Goal: Transaction & Acquisition: Purchase product/service

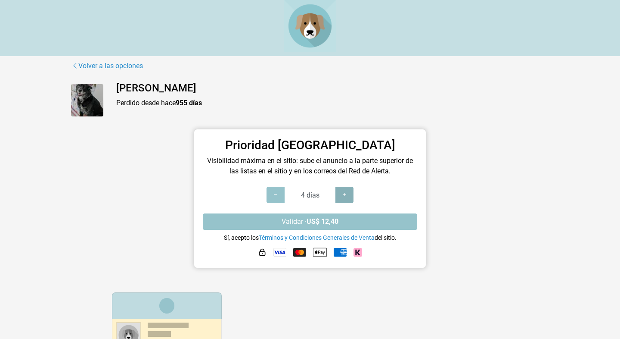
click at [346, 196] on icon at bounding box center [344, 194] width 7 height 8
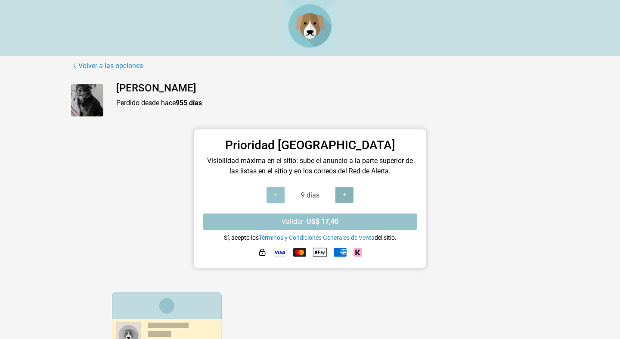
click at [346, 196] on icon at bounding box center [344, 194] width 7 height 8
type input "100 días"
click at [346, 196] on icon at bounding box center [344, 194] width 7 height 8
click at [344, 192] on icon at bounding box center [344, 194] width 7 height 8
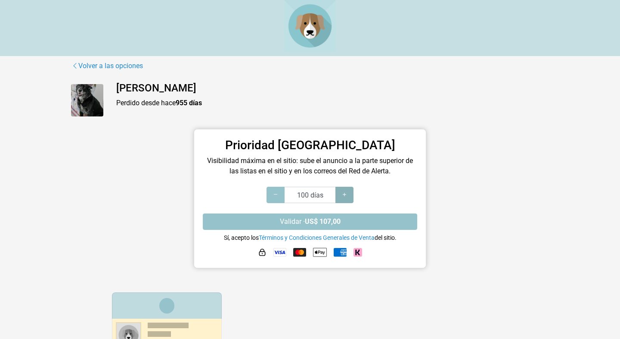
click at [344, 192] on icon at bounding box center [344, 194] width 7 height 8
